Goal: Task Accomplishment & Management: Manage account settings

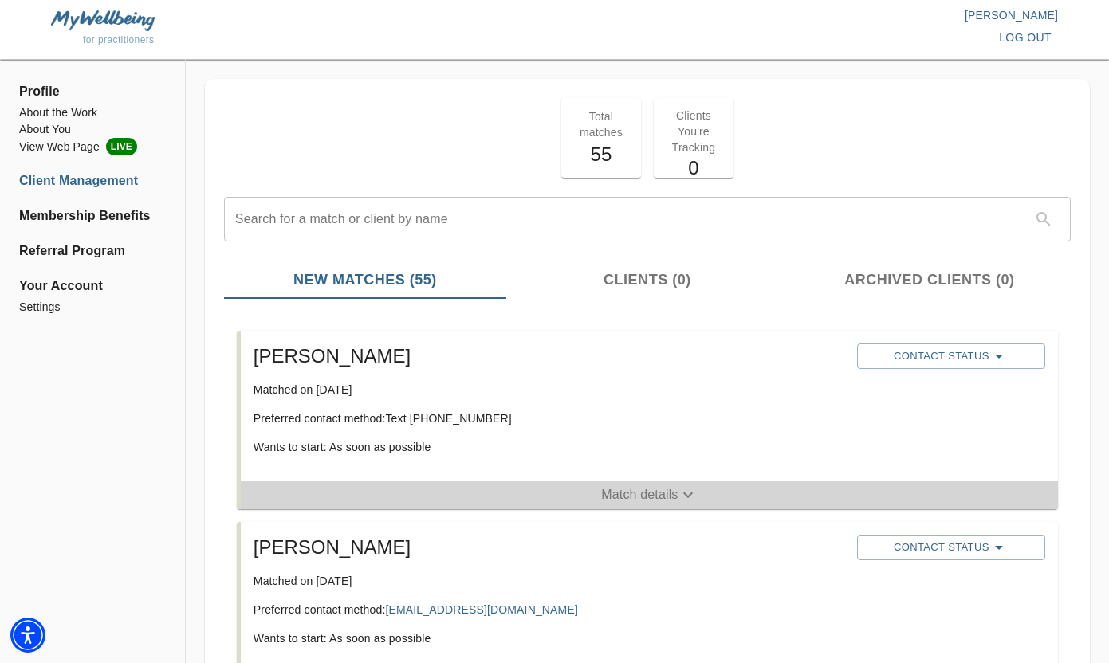
click at [655, 494] on p "Match details" at bounding box center [639, 495] width 77 height 19
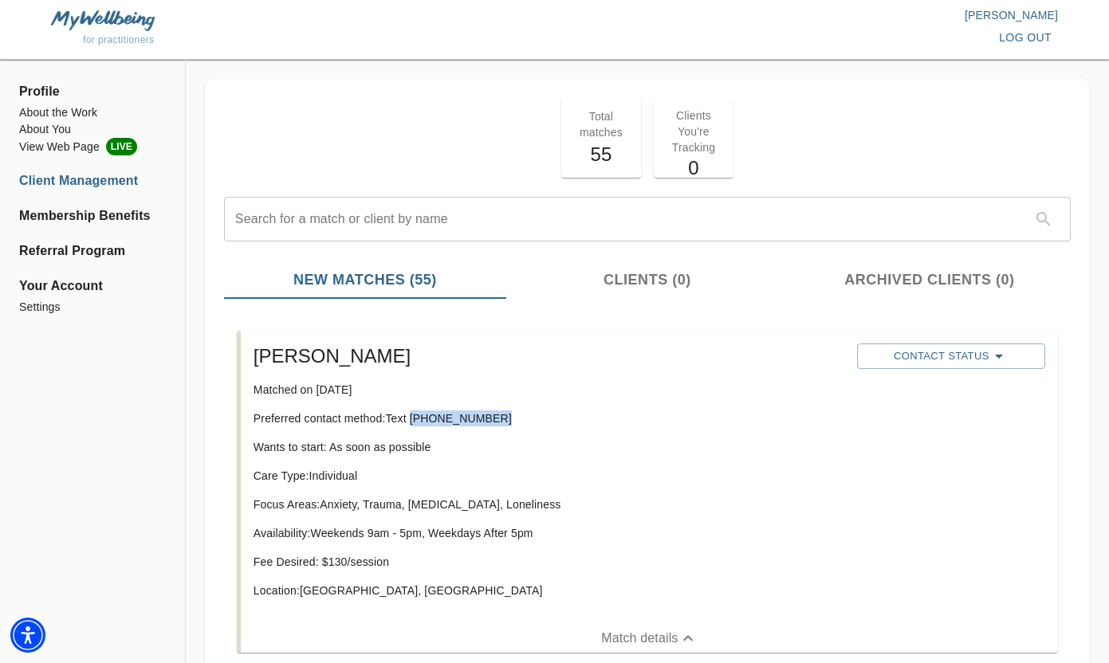
drag, startPoint x: 494, startPoint y: 416, endPoint x: 415, endPoint y: 415, distance: 78.9
click at [415, 415] on p "Preferred contact method: Text [PHONE_NUMBER]" at bounding box center [549, 419] width 591 height 16
click at [421, 420] on p "Preferred contact method: Text [PHONE_NUMBER]" at bounding box center [549, 419] width 591 height 16
drag, startPoint x: 494, startPoint y: 417, endPoint x: 414, endPoint y: 419, distance: 79.8
click at [413, 419] on p "Preferred contact method: Text [PHONE_NUMBER]" at bounding box center [549, 419] width 591 height 16
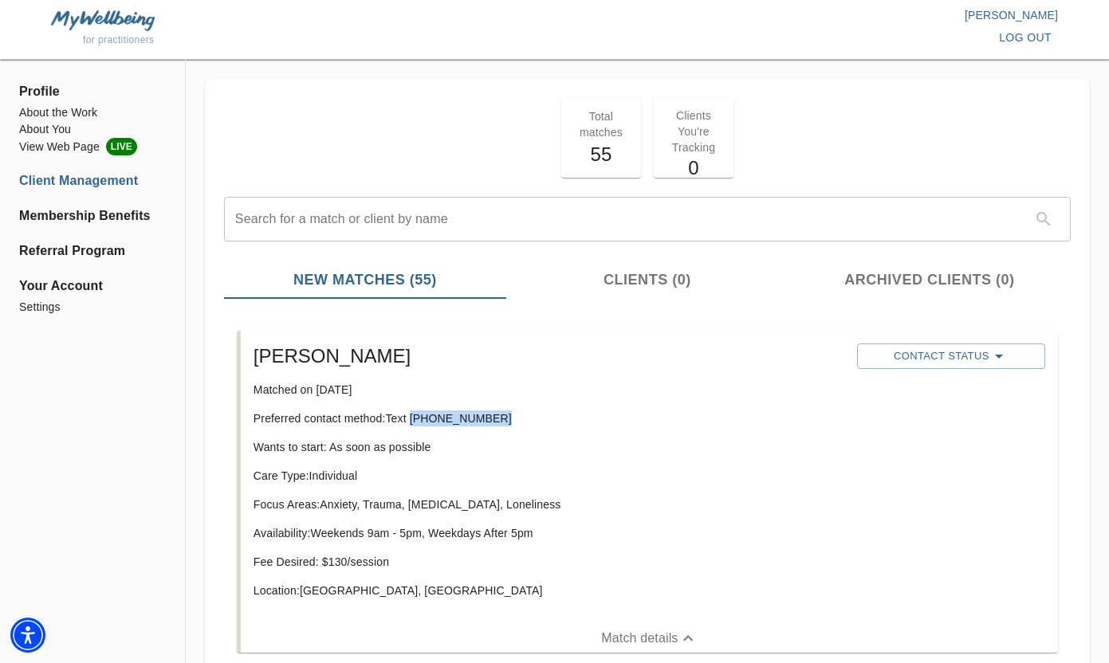
copy p "[PHONE_NUMBER]"
drag, startPoint x: 435, startPoint y: 420, endPoint x: 299, endPoint y: 0, distance: 441.8
click at [0, 0] on div "for practitioners [PERSON_NAME] log out Profile About the Work About You View W…" at bounding box center [554, 331] width 1109 height 663
click at [946, 350] on span "Contact Status" at bounding box center [951, 356] width 172 height 19
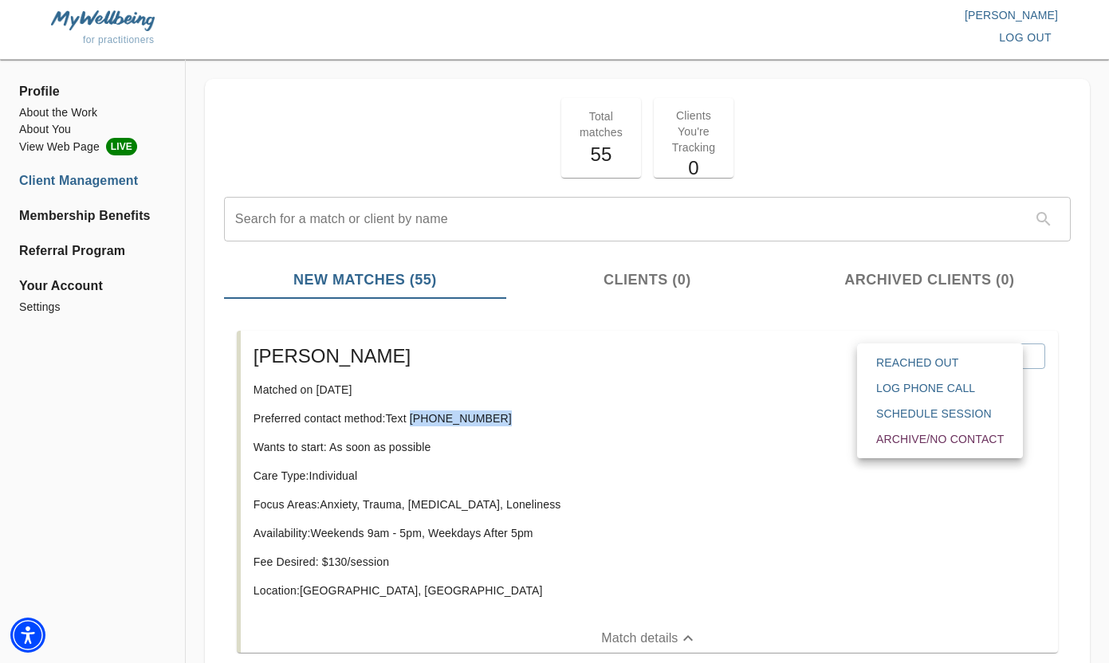
click at [933, 364] on span "Reached Out" at bounding box center [940, 363] width 128 height 16
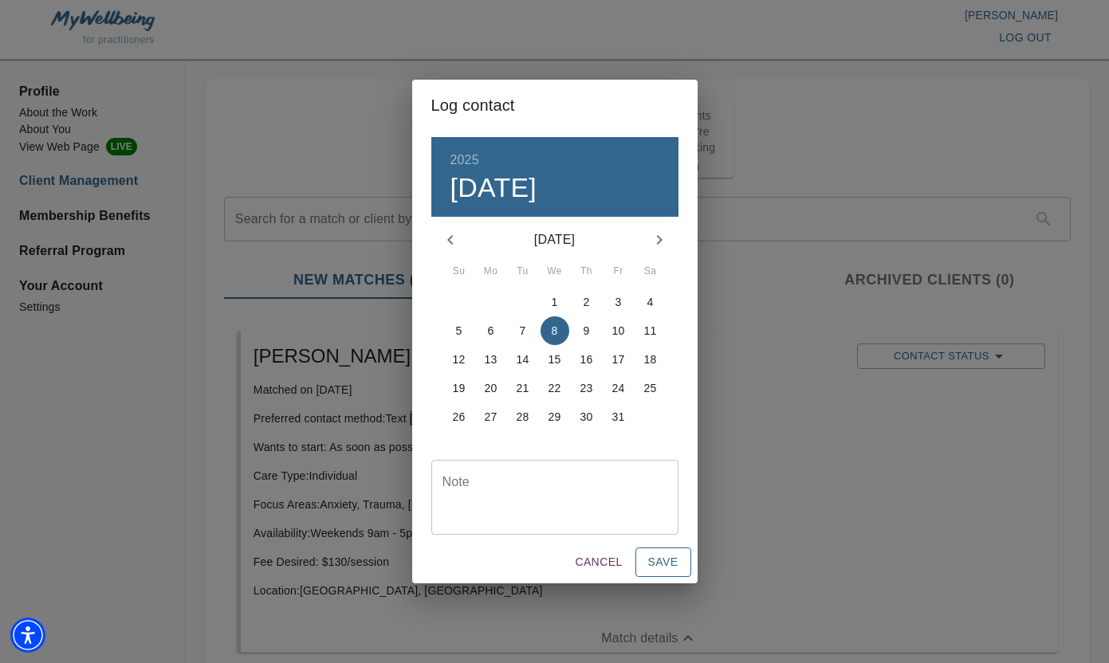
click at [665, 567] on span "Save" at bounding box center [663, 563] width 30 height 20
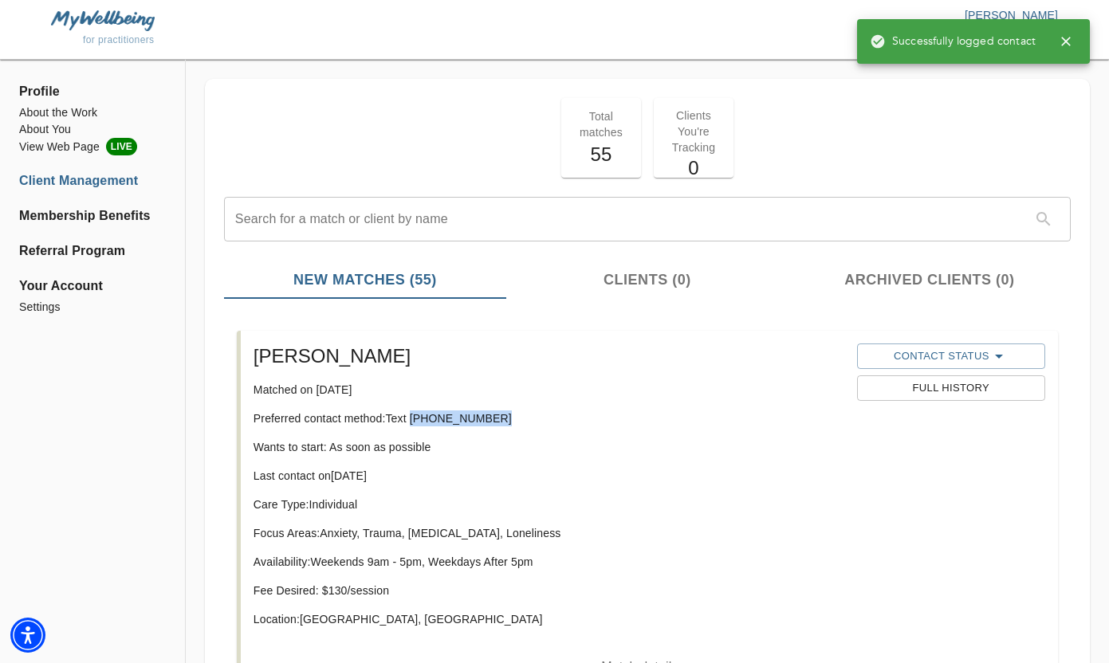
copy p "[PHONE_NUMBER]"
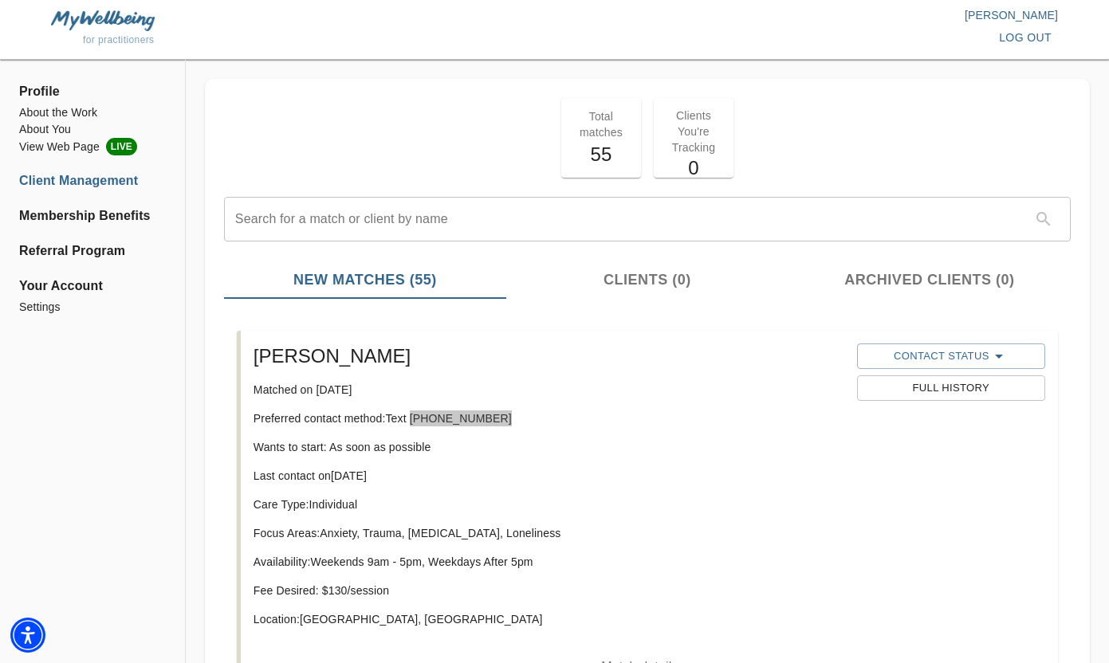
drag, startPoint x: 471, startPoint y: 423, endPoint x: 775, endPoint y: 2, distance: 518.5
click at [0, 0] on div "for practitioners [PERSON_NAME] log out Profile About the Work About You View W…" at bounding box center [554, 331] width 1109 height 663
